Goal: Task Accomplishment & Management: Use online tool/utility

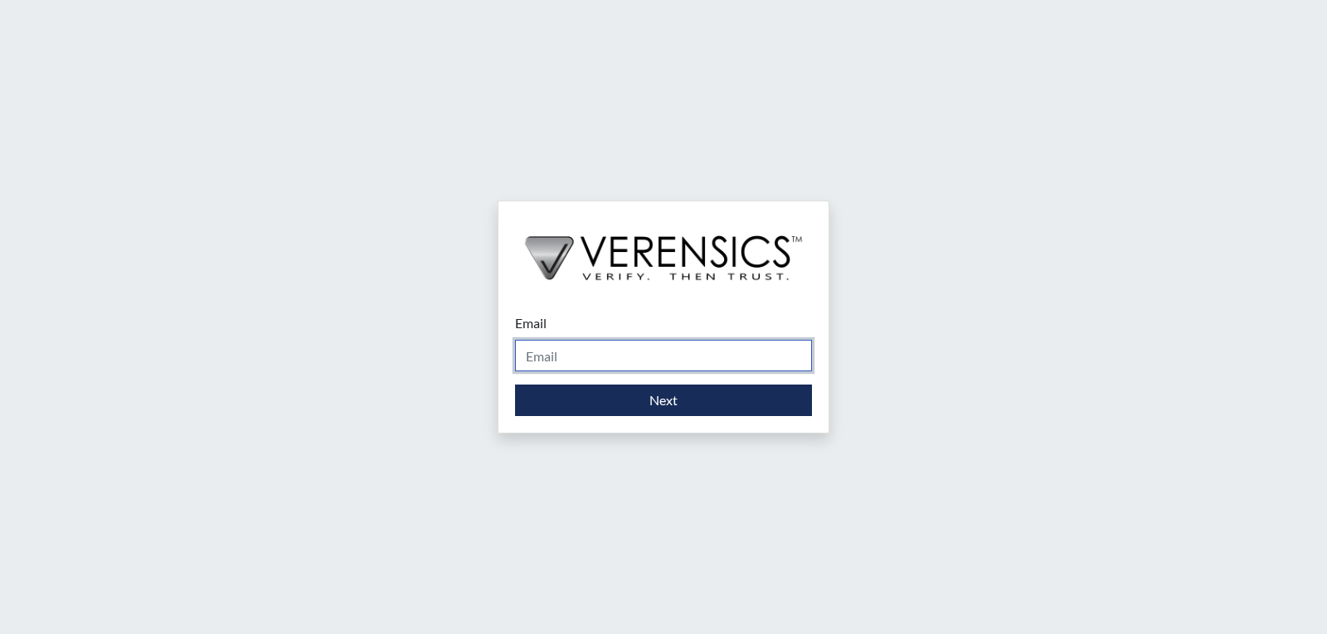
click at [637, 362] on input "Email" at bounding box center [663, 356] width 297 height 32
type input "[EMAIL_ADDRESS][PERSON_NAME][DOMAIN_NAME]"
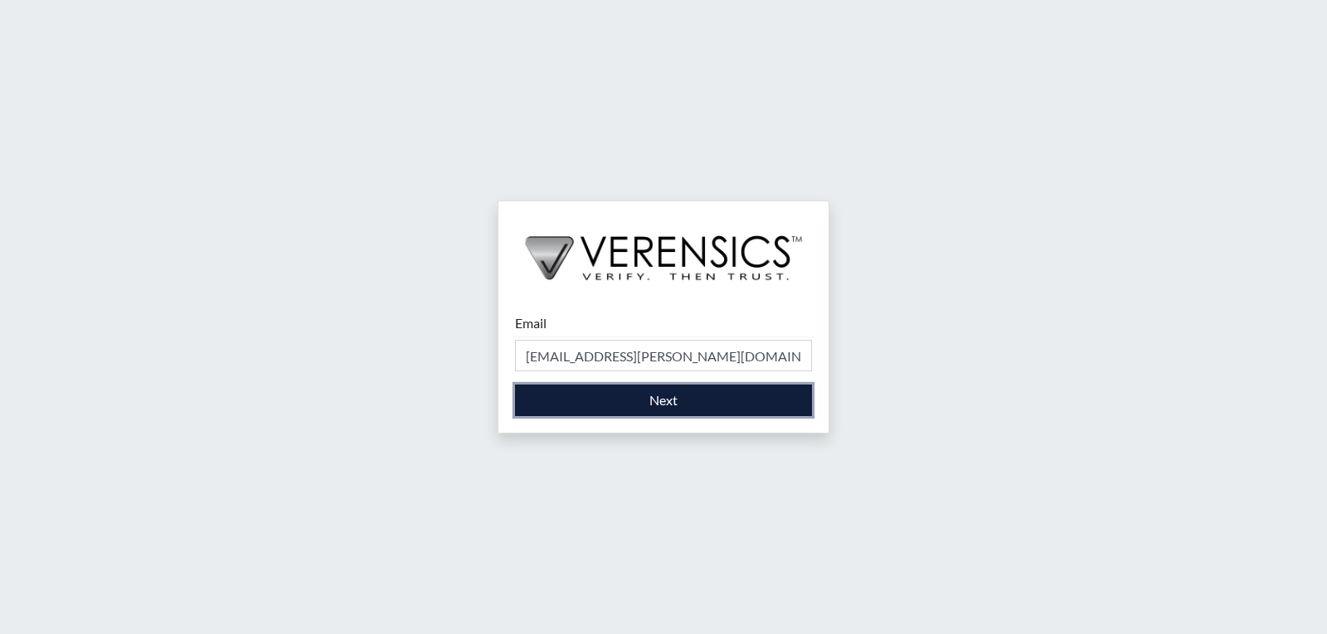
click at [665, 406] on button "Next" at bounding box center [663, 401] width 297 height 32
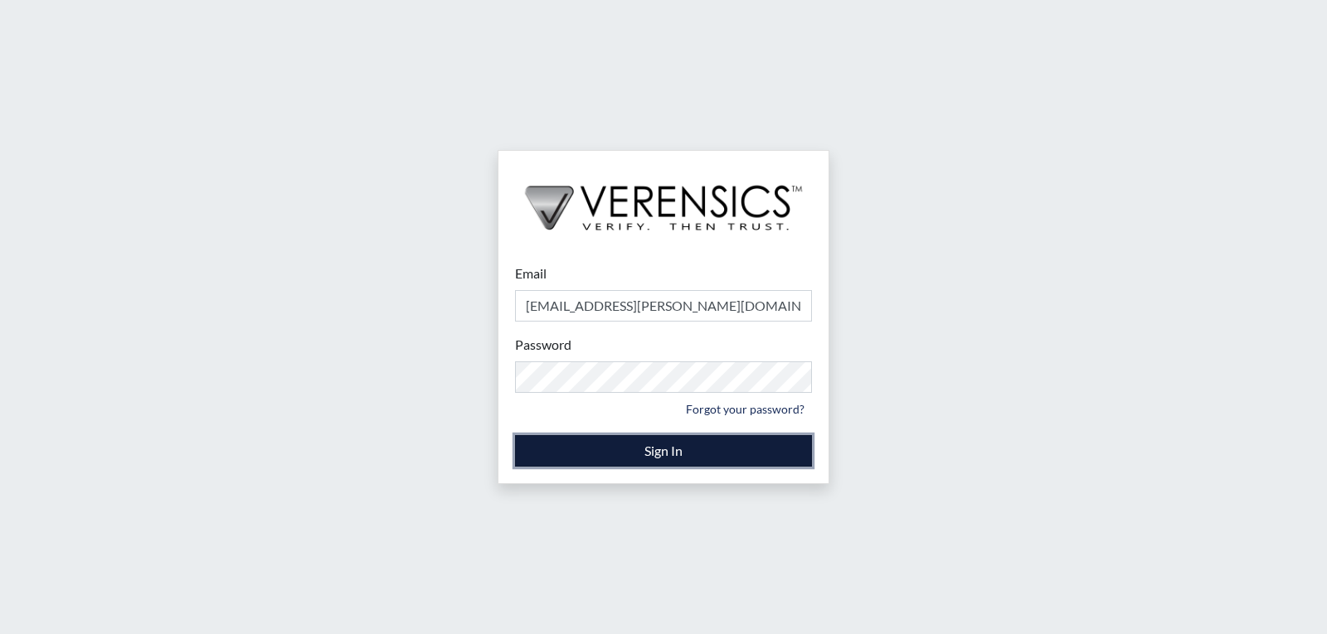
click at [615, 449] on button "Sign In" at bounding box center [663, 451] width 297 height 32
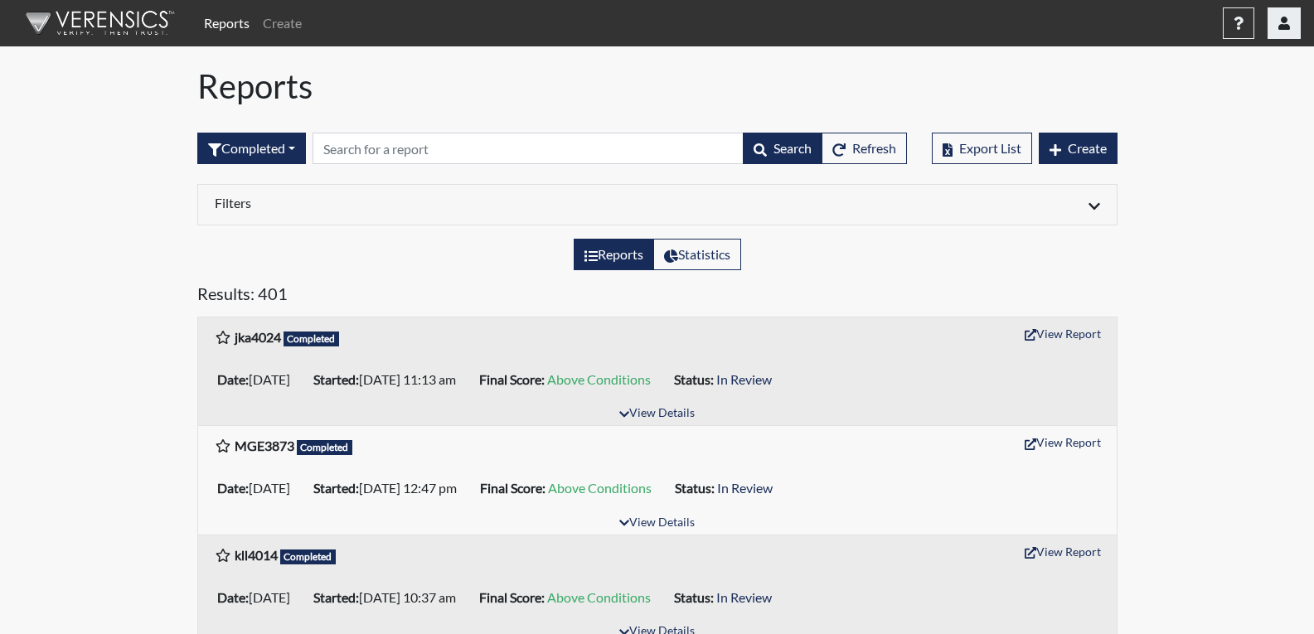
click at [1296, 20] on button "button" at bounding box center [1284, 23] width 33 height 32
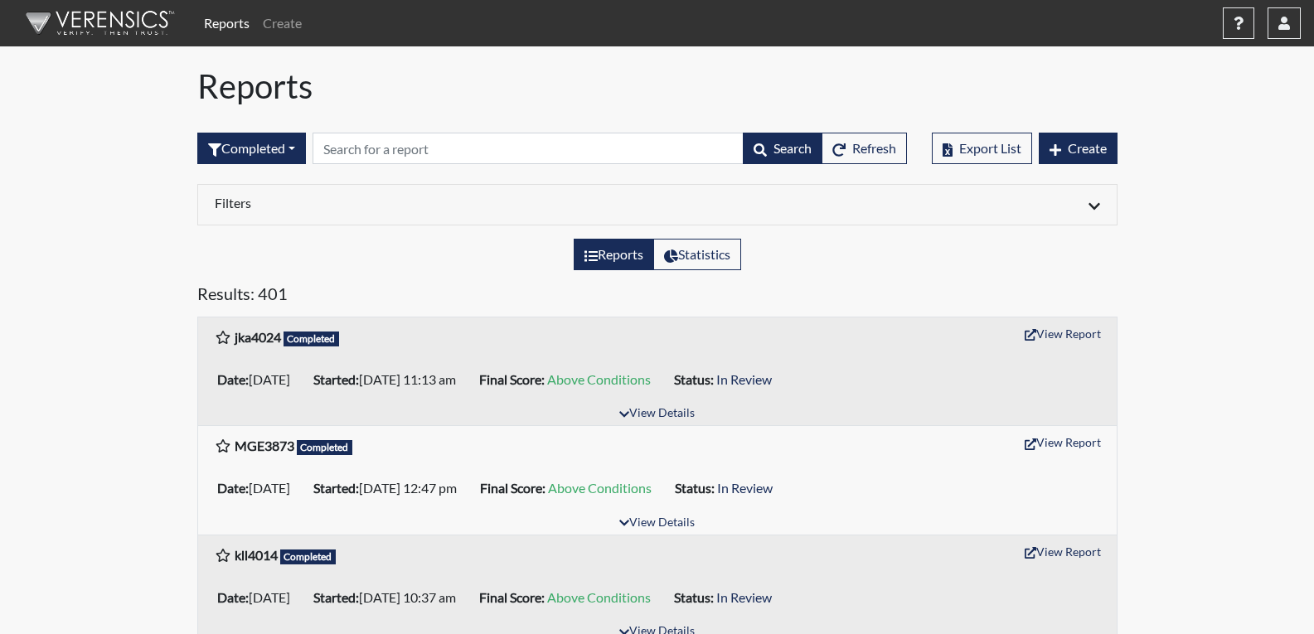
click at [609, 252] on label "Reports" at bounding box center [614, 255] width 80 height 32
click at [595, 252] on input "Reports" at bounding box center [590, 250] width 11 height 11
radio input "true"
click at [231, 28] on link "Reports" at bounding box center [226, 23] width 59 height 33
click at [1057, 146] on icon "button" at bounding box center [1056, 149] width 12 height 13
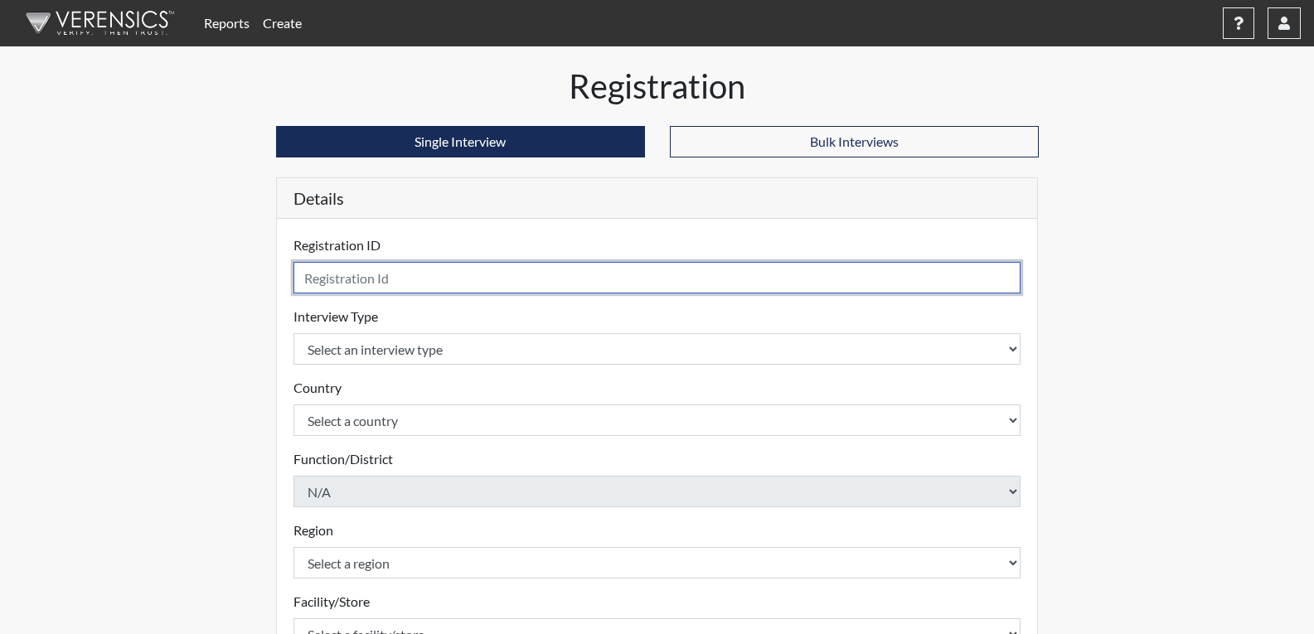
click at [555, 285] on input "text" at bounding box center [658, 278] width 728 height 32
type input "zvc3712"
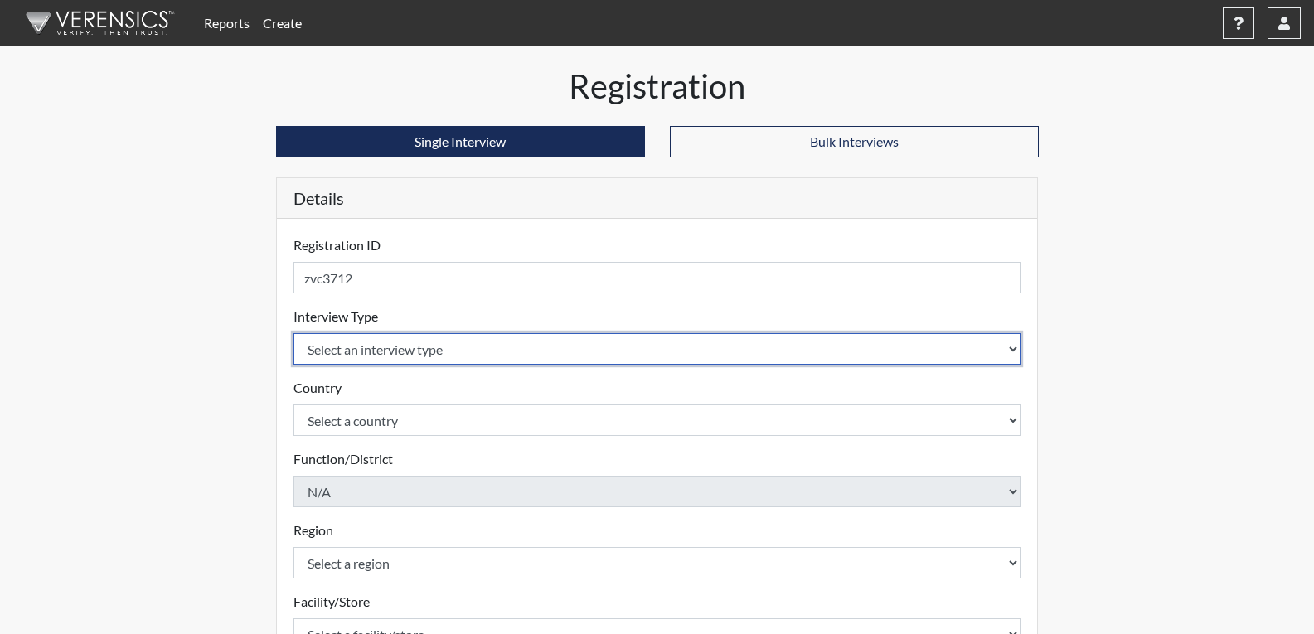
click at [581, 341] on select "Select an interview type Corrections Pre-Employment" at bounding box center [658, 349] width 728 height 32
select select "ff733e93-e1bf-11ea-9c9f-0eff0cf7eb8f"
click at [294, 333] on select "Select an interview type Corrections Pre-Employment" at bounding box center [658, 349] width 728 height 32
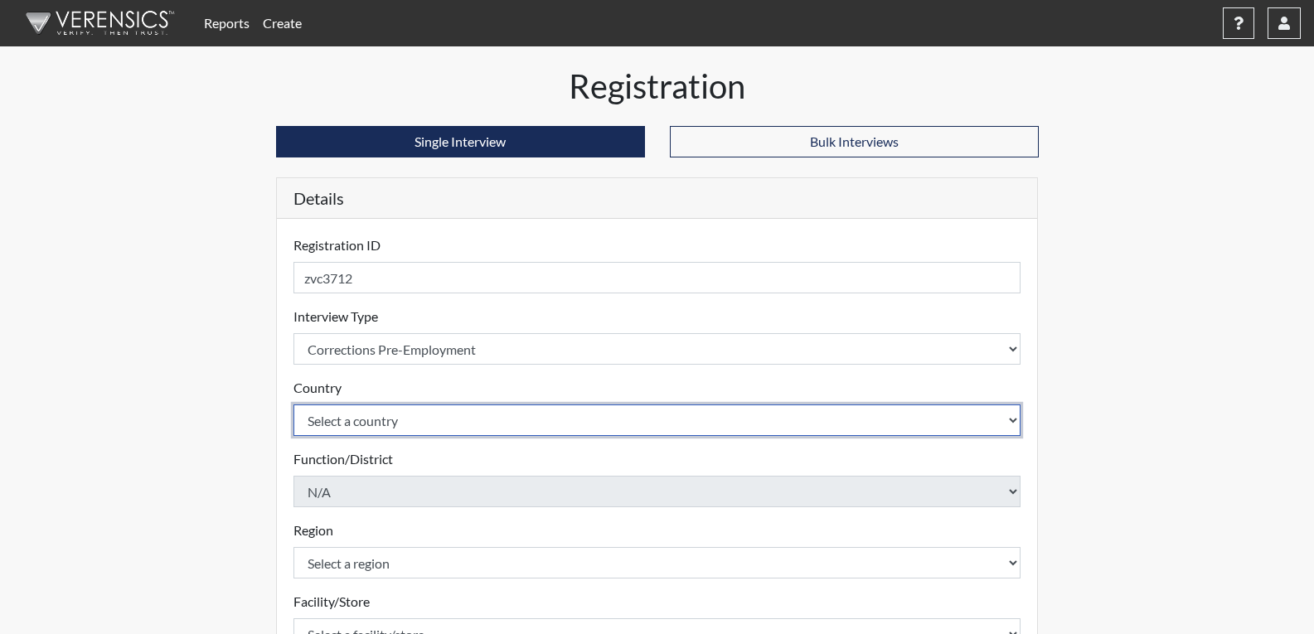
click at [547, 415] on select "Select a country [GEOGRAPHIC_DATA] [GEOGRAPHIC_DATA]" at bounding box center [658, 421] width 728 height 32
select select "united-states-of-[GEOGRAPHIC_DATA]"
click at [294, 405] on select "Select a country [GEOGRAPHIC_DATA] [GEOGRAPHIC_DATA]" at bounding box center [658, 421] width 728 height 32
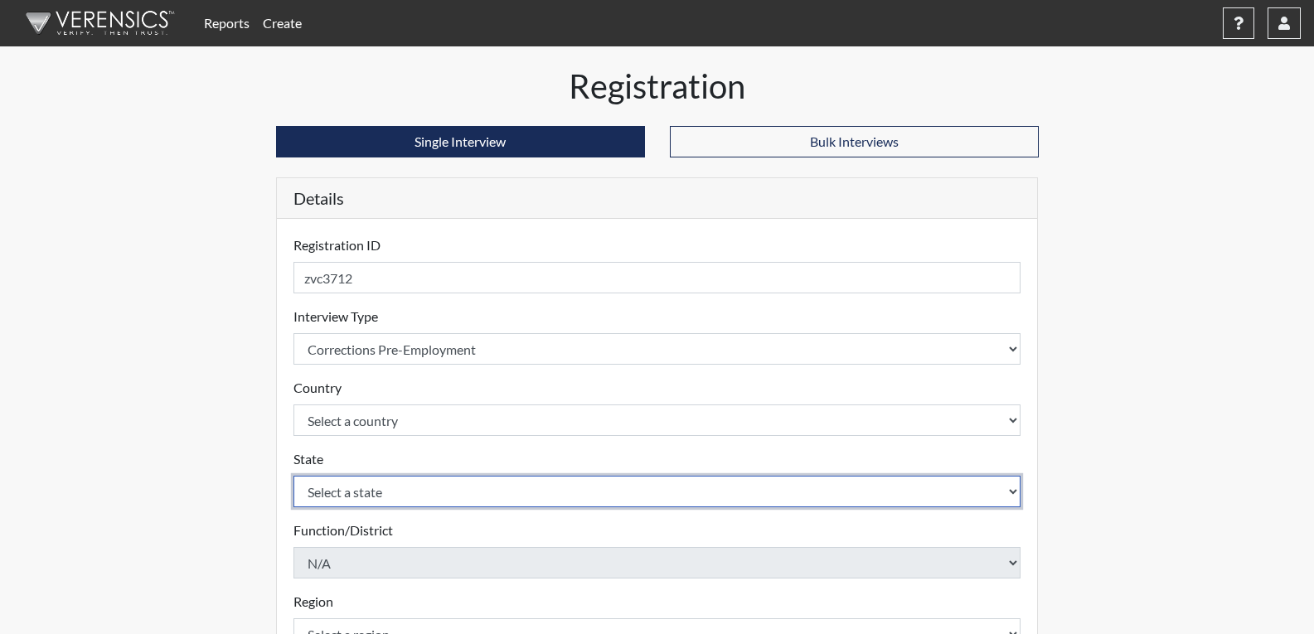
click at [514, 491] on select "Select a state [US_STATE] [US_STATE] [US_STATE] [US_STATE] [US_STATE] [US_STATE…" at bounding box center [658, 492] width 728 height 32
select select "GA"
click at [294, 476] on select "Select a state [US_STATE] [US_STATE] [US_STATE] [US_STATE] [US_STATE] [US_STATE…" at bounding box center [658, 492] width 728 height 32
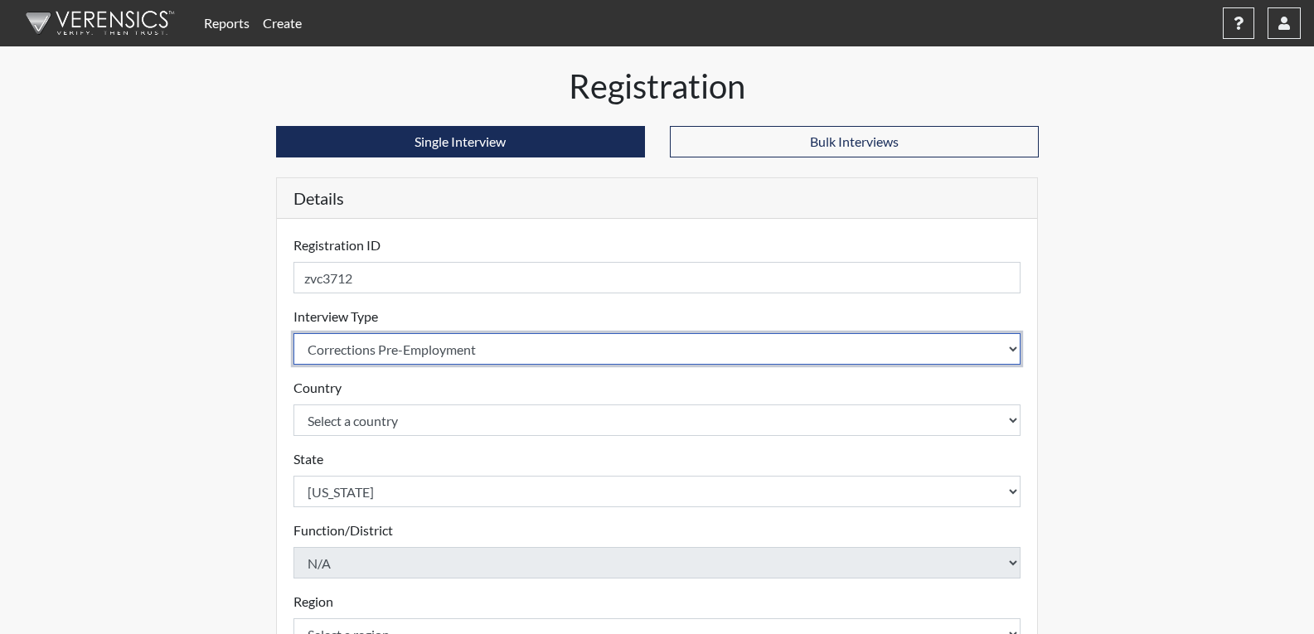
click at [901, 342] on select "Select an interview type Corrections Pre-Employment" at bounding box center [658, 349] width 728 height 32
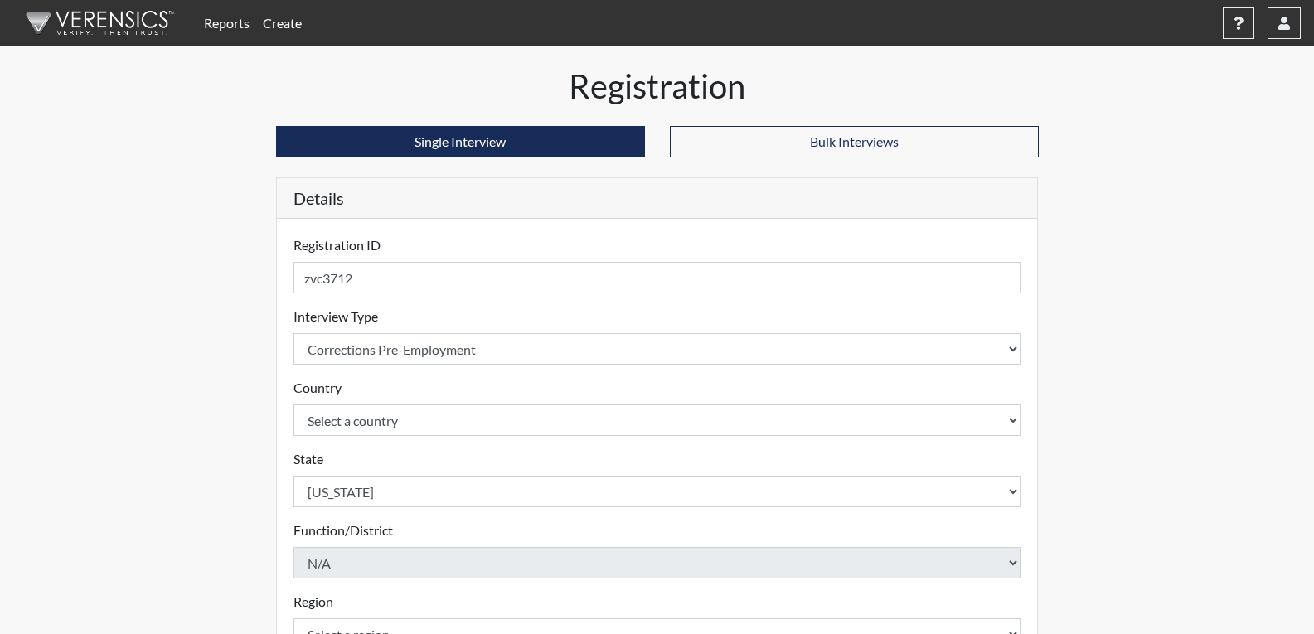
click at [1140, 340] on div "Reports Create Help Center × Verensics Best Practices How to successfully use t…" at bounding box center [657, 502] width 1314 height 1004
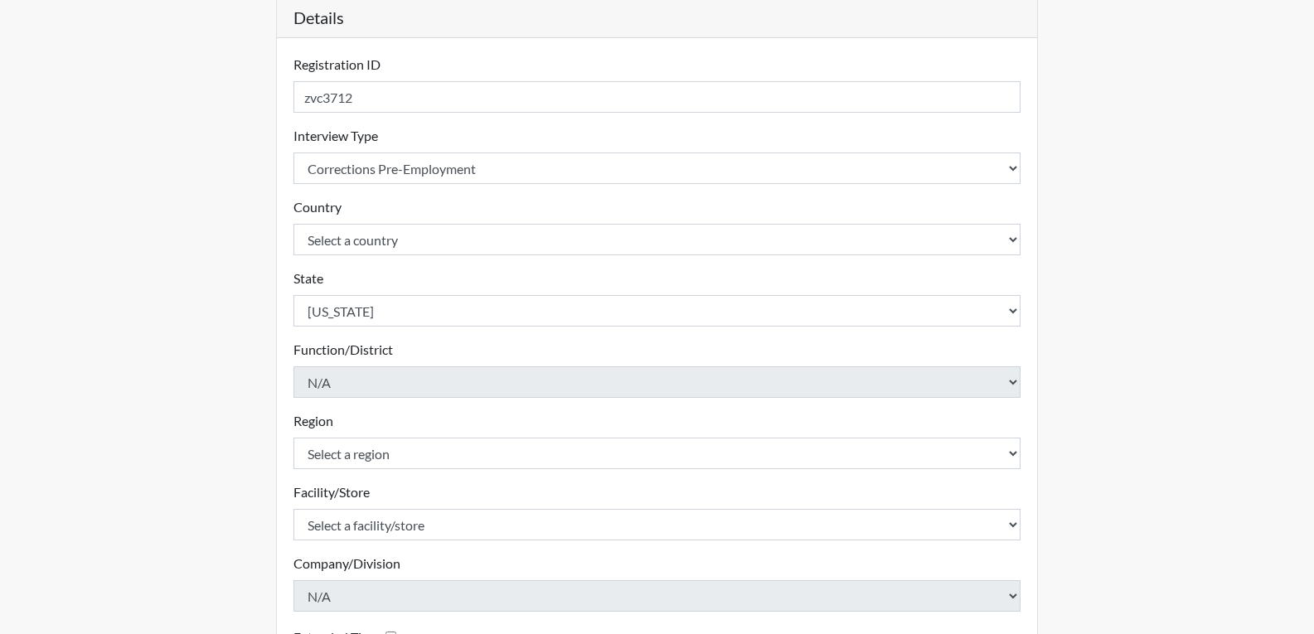
scroll to position [249, 0]
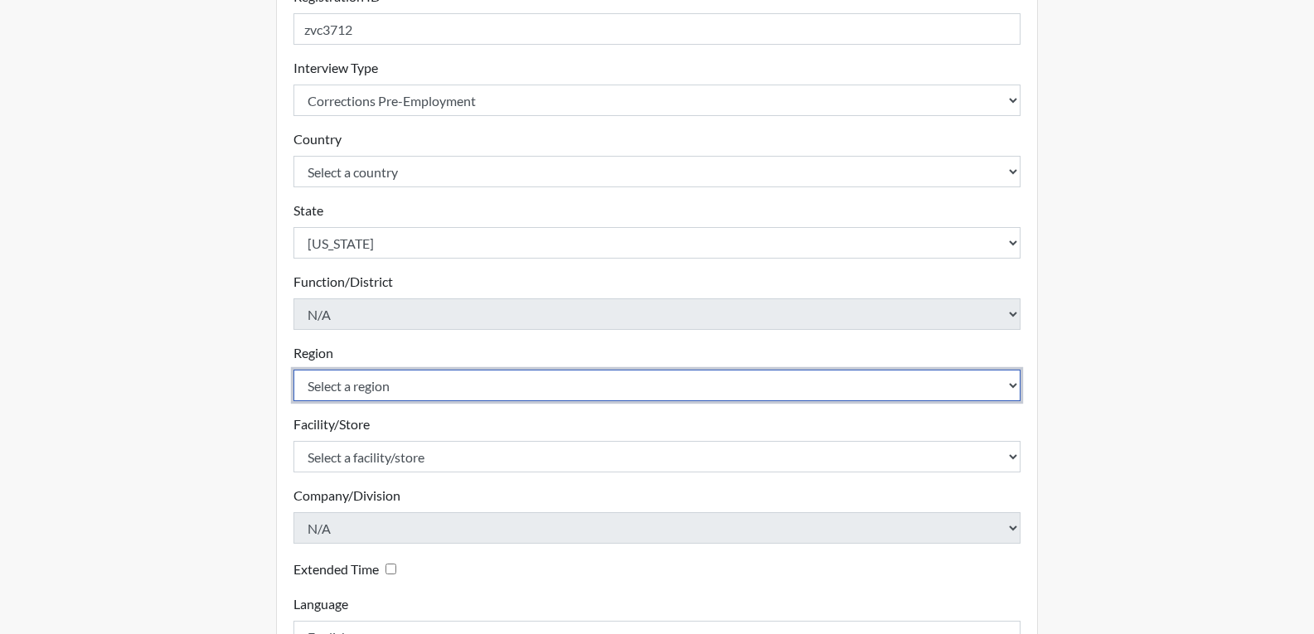
click at [653, 391] on select "Select a region [GEOGRAPHIC_DATA]" at bounding box center [658, 386] width 728 height 32
select select "743fb50d-a618-40f0-9631-f2ad6878b8a9"
click at [294, 370] on select "Select a region [GEOGRAPHIC_DATA]" at bounding box center [658, 386] width 728 height 32
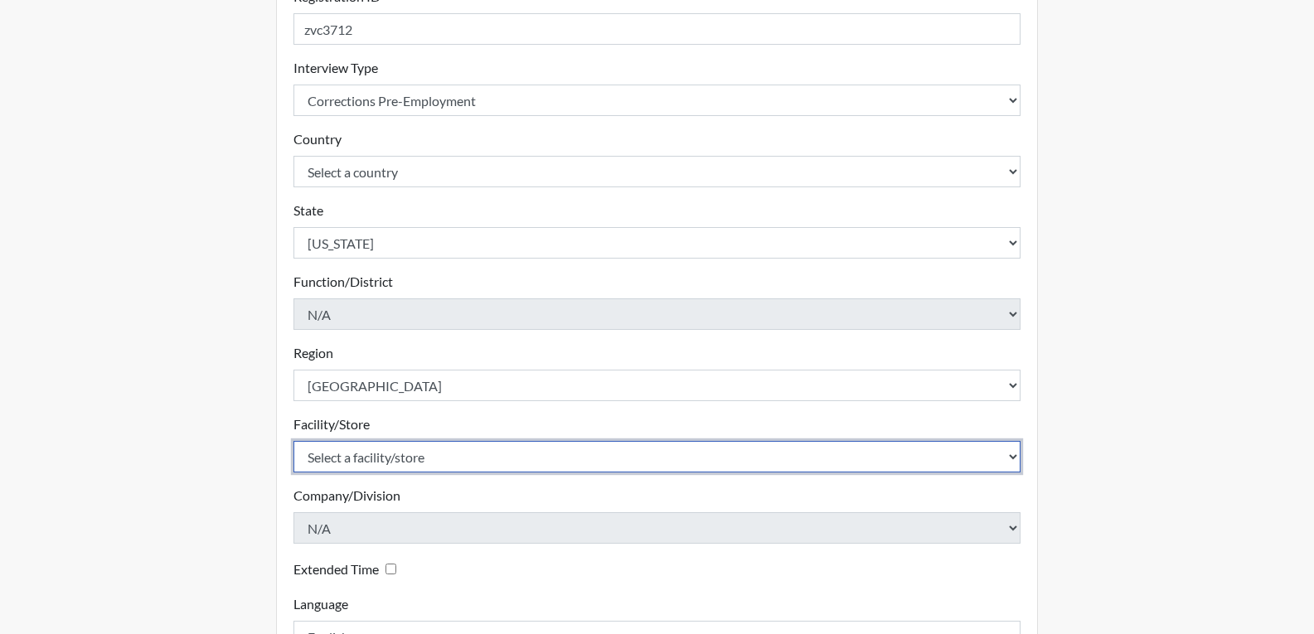
click at [626, 456] on select "Select a facility/store [PERSON_NAME] ITF [PERSON_NAME] PDC [PERSON_NAME]" at bounding box center [658, 457] width 728 height 32
select select "bcc861db-30ac-4530-8f11-93c8e4ad22de"
click at [294, 441] on select "Select a facility/store [PERSON_NAME] ITF [PERSON_NAME] PDC [PERSON_NAME]" at bounding box center [658, 457] width 728 height 32
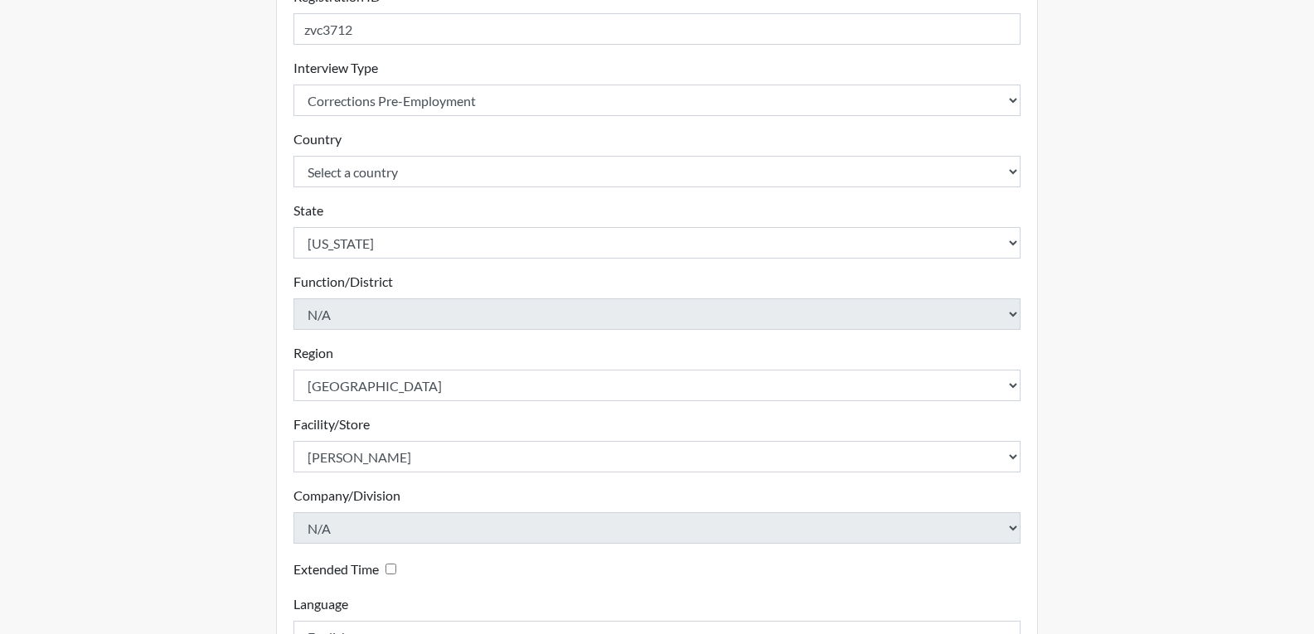
click at [1016, 489] on div "Company/Division N/A Please select a company/division." at bounding box center [658, 515] width 728 height 58
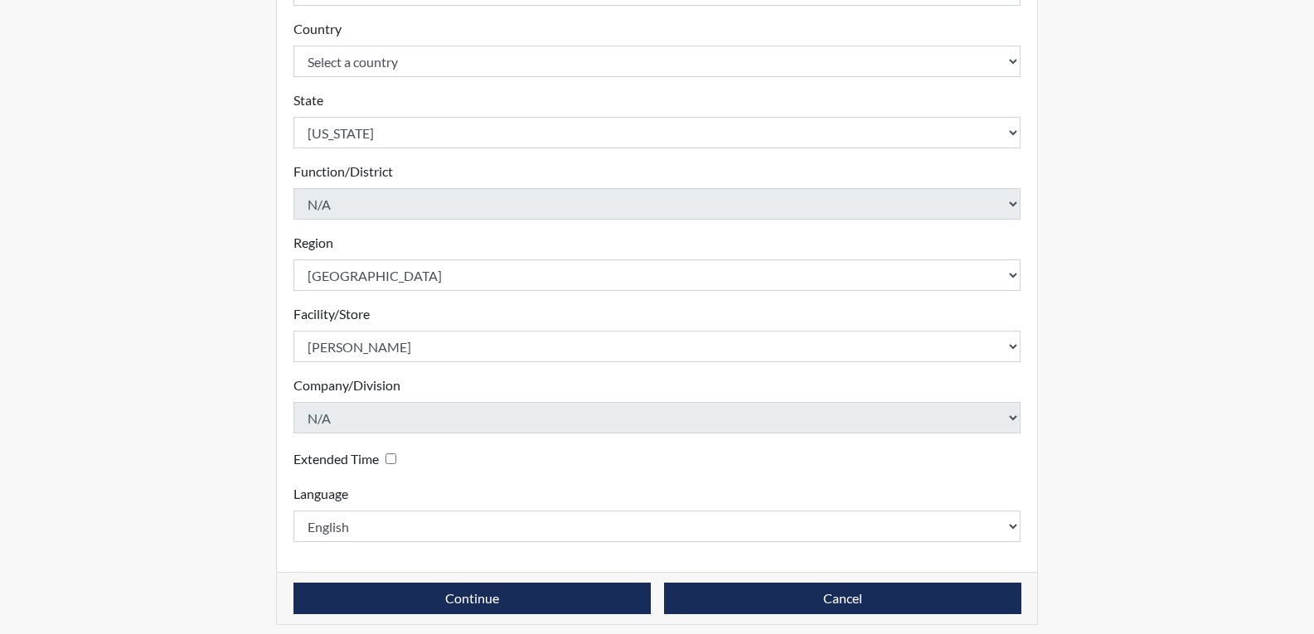
scroll to position [370, 0]
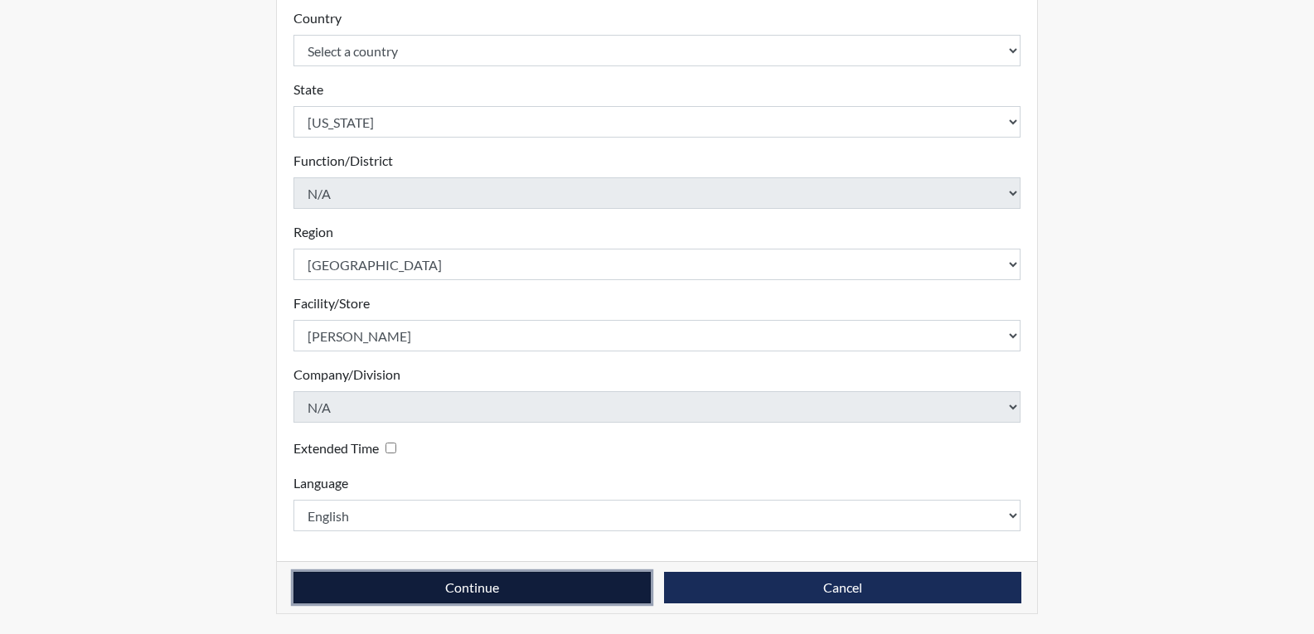
click at [628, 587] on button "Continue" at bounding box center [472, 588] width 357 height 32
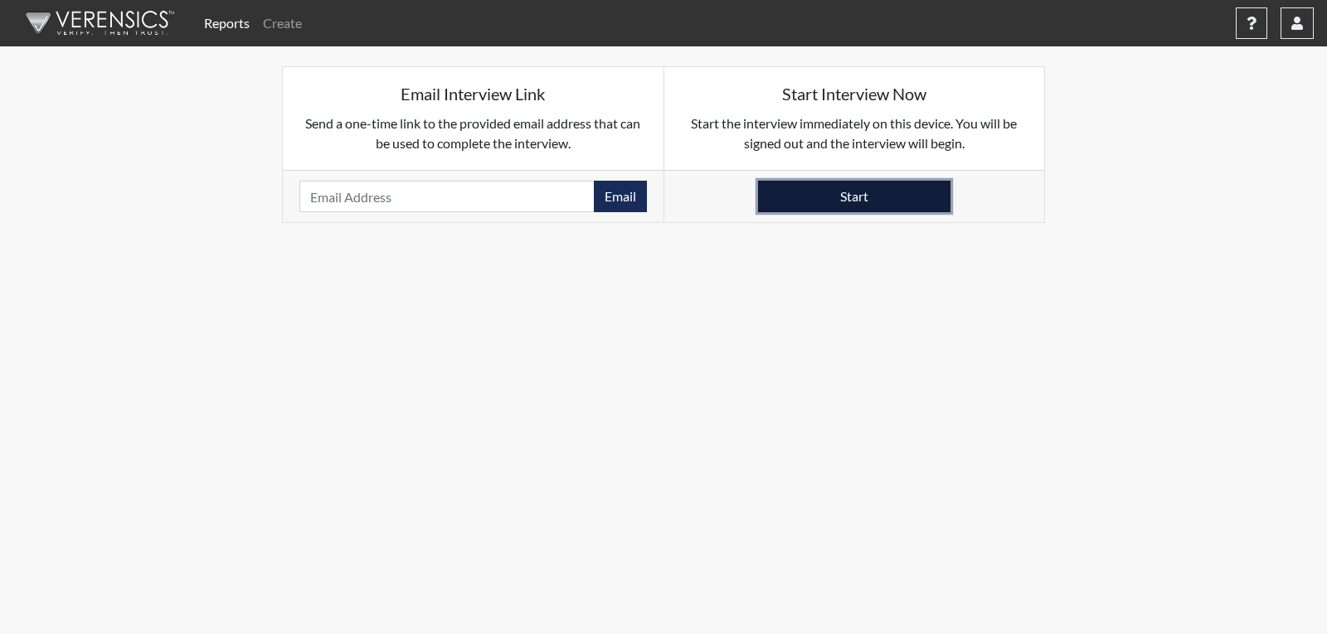
click at [819, 192] on button "Start" at bounding box center [854, 197] width 192 height 32
